Goal: Check status: Check status

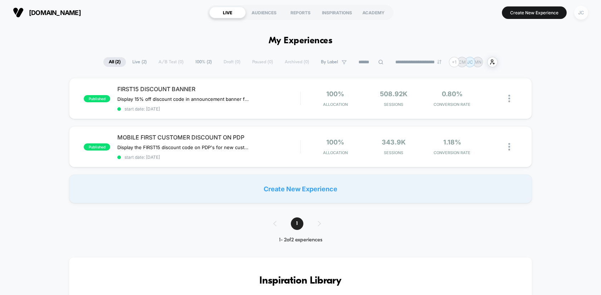
click at [584, 13] on div "JC" at bounding box center [582, 13] width 14 height 14
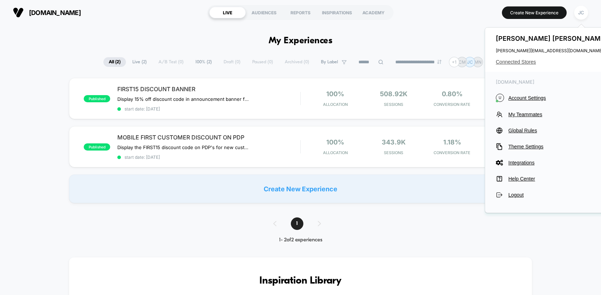
click at [520, 63] on span "Connected Stores" at bounding box center [552, 62] width 113 height 6
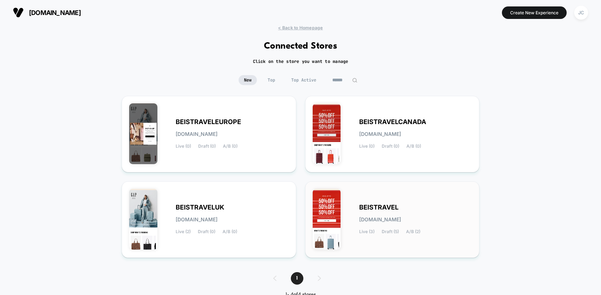
click at [372, 218] on span "[DOMAIN_NAME]" at bounding box center [380, 219] width 42 height 5
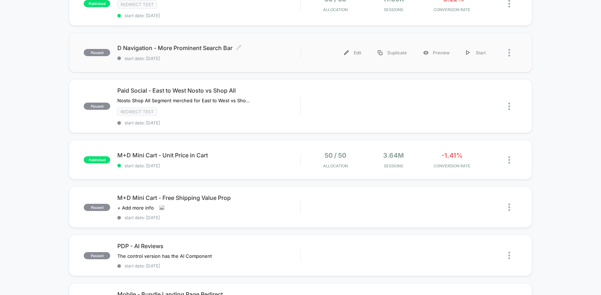
scroll to position [98, 0]
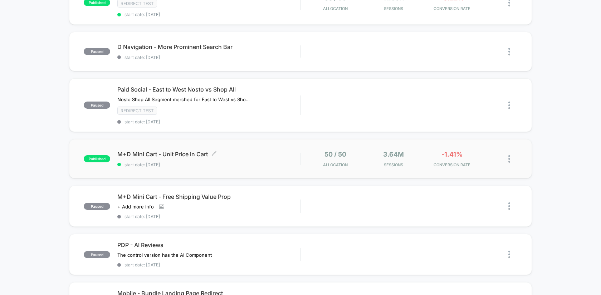
click at [230, 162] on span "start date: [DATE]" at bounding box center [208, 164] width 183 height 5
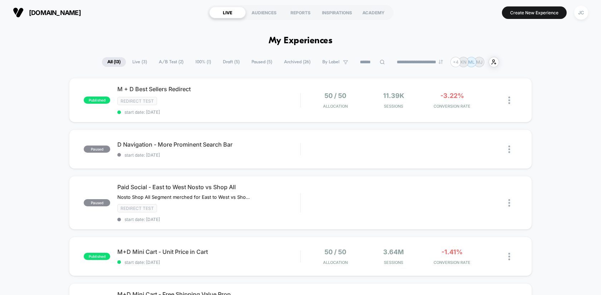
click at [134, 64] on span "Live ( 3 )" at bounding box center [139, 62] width 25 height 10
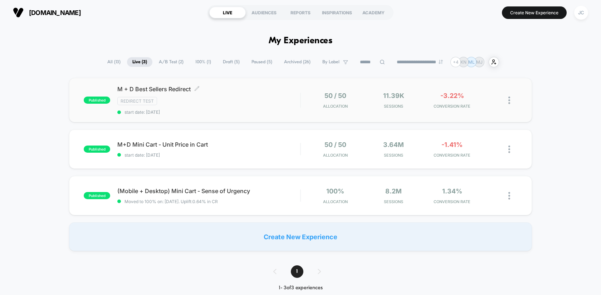
click at [291, 90] on span "M + D Best Sellers Redirect Click to edit experience details" at bounding box center [208, 89] width 183 height 7
